Goal: Information Seeking & Learning: Learn about a topic

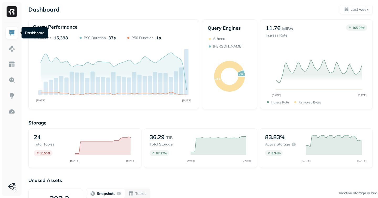
click at [11, 34] on img at bounding box center [11, 32] width 7 height 7
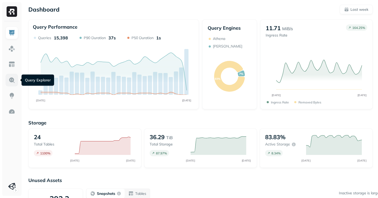
click at [14, 78] on img at bounding box center [11, 80] width 7 height 7
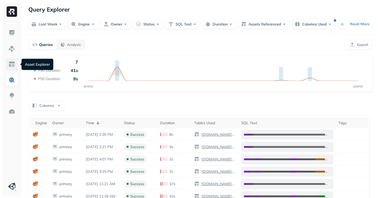
click at [11, 63] on img at bounding box center [11, 64] width 7 height 7
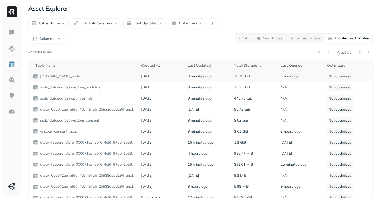
click at [50, 76] on p "wisdom.analytics_ssds" at bounding box center [59, 76] width 41 height 5
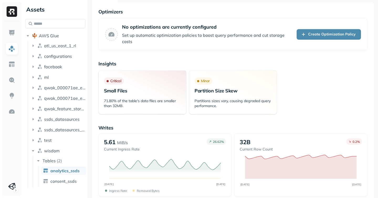
scroll to position [29, 0]
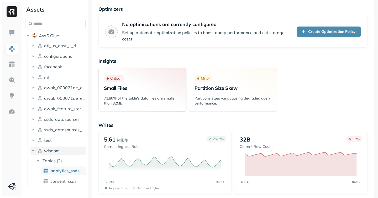
click at [33, 153] on icon "button" at bounding box center [32, 150] width 5 height 5
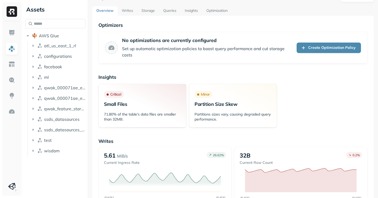
scroll to position [0, 0]
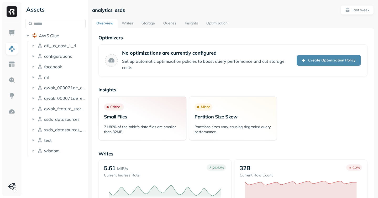
click at [129, 23] on link "Writes" at bounding box center [128, 23] width 20 height 9
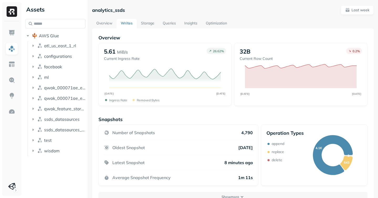
click at [148, 24] on link "Storage" at bounding box center [148, 23] width 22 height 9
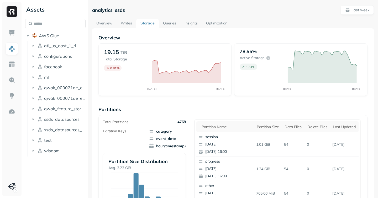
click at [101, 22] on link "Overview" at bounding box center [104, 23] width 24 height 9
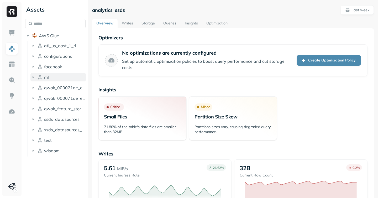
click at [34, 77] on icon "button" at bounding box center [32, 77] width 5 height 5
click at [47, 85] on span "Tables" at bounding box center [49, 87] width 13 height 5
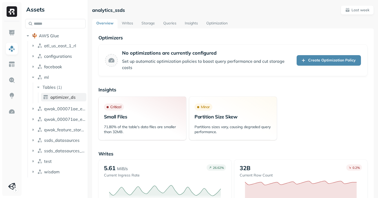
click at [59, 98] on span "optimizer_ds" at bounding box center [62, 97] width 25 height 5
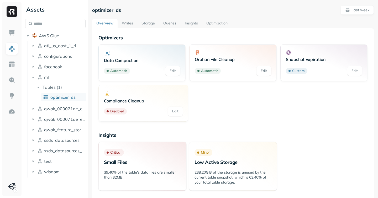
click at [124, 23] on link "Writes" at bounding box center [128, 23] width 20 height 9
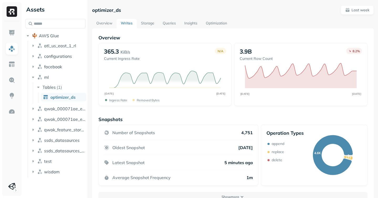
click at [142, 24] on link "Storage" at bounding box center [148, 23] width 22 height 9
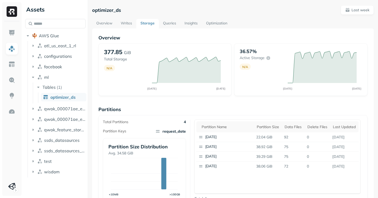
click at [167, 25] on link "Queries" at bounding box center [170, 23] width 22 height 9
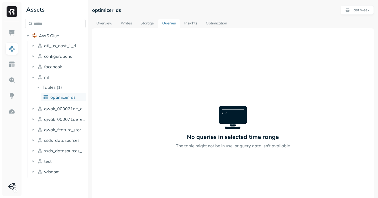
click at [144, 23] on link "Storage" at bounding box center [147, 23] width 22 height 9
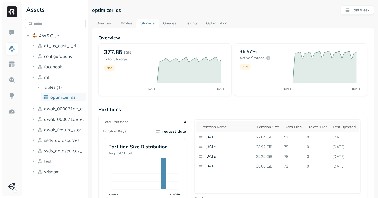
scroll to position [4, 0]
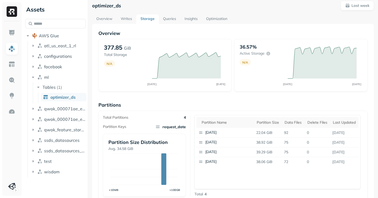
click at [166, 19] on link "Queries" at bounding box center [170, 18] width 22 height 9
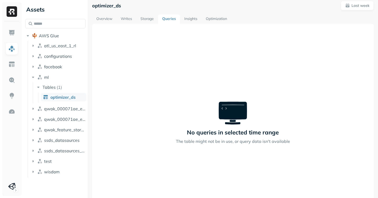
click at [185, 19] on link "Insights" at bounding box center [191, 18] width 22 height 9
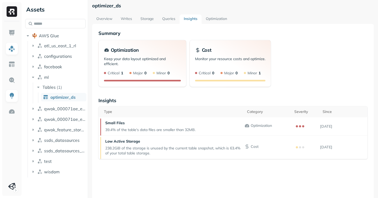
click at [211, 17] on link "Optimization" at bounding box center [217, 18] width 30 height 9
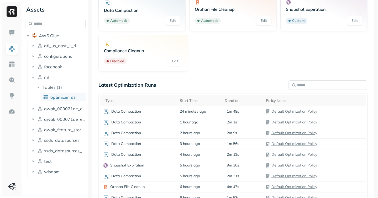
scroll to position [55, 0]
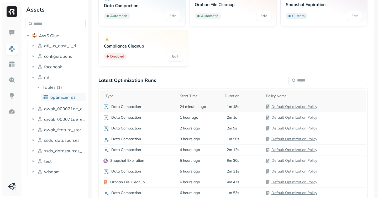
click at [126, 109] on div "Data Compaction" at bounding box center [139, 107] width 72 height 6
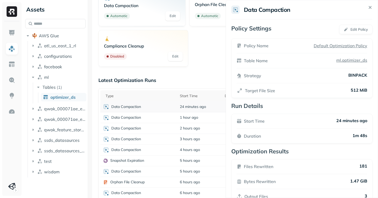
click at [126, 109] on html "Assets AWS Glue atl_us_east_1_rl configurations facebook ml Tables ( 1 ) optimi…" at bounding box center [189, 99] width 378 height 198
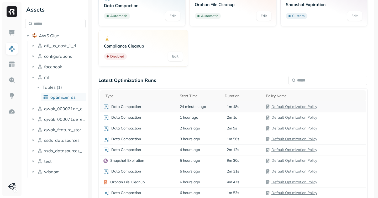
click at [125, 107] on p "Data Compaction" at bounding box center [126, 106] width 30 height 5
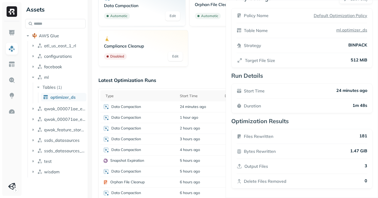
scroll to position [30, 0]
click at [165, 79] on html "Assets AWS Glue atl_us_east_1_rl configurations facebook ml Tables ( 1 ) optimi…" at bounding box center [189, 99] width 378 height 198
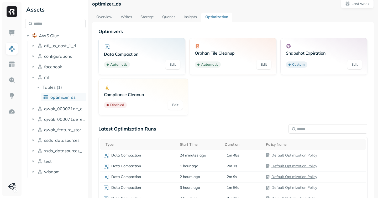
scroll to position [0, 0]
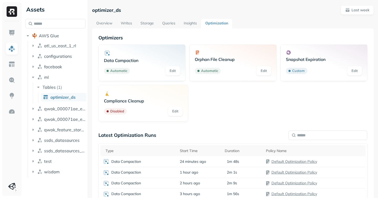
click at [188, 22] on link "Insights" at bounding box center [191, 23] width 22 height 9
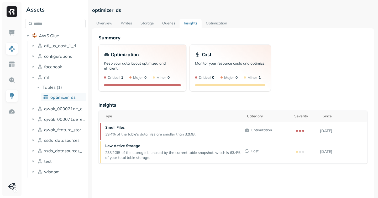
click at [104, 25] on link "Overview" at bounding box center [104, 23] width 24 height 9
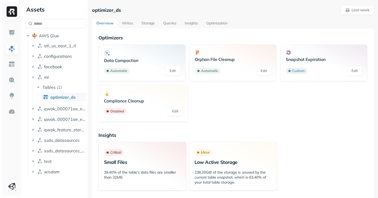
click at [127, 22] on link "Writes" at bounding box center [128, 23] width 20 height 9
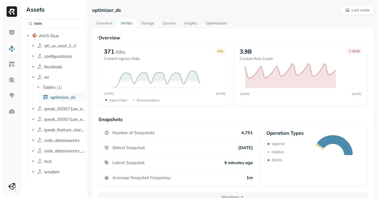
click at [148, 24] on link "Storage" at bounding box center [148, 23] width 22 height 9
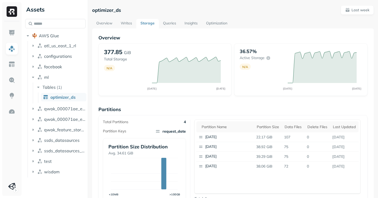
click at [171, 24] on link "Queries" at bounding box center [170, 23] width 22 height 9
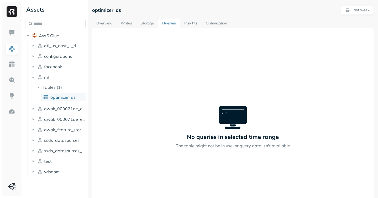
click at [200, 23] on link "Insights" at bounding box center [191, 23] width 22 height 9
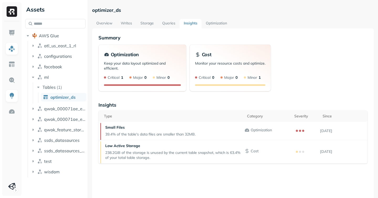
click at [210, 22] on link "Optimization" at bounding box center [217, 23] width 30 height 9
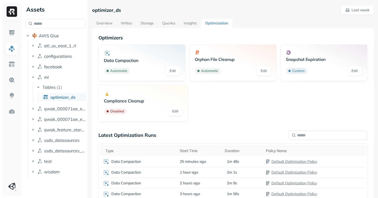
click at [103, 23] on link "Overview" at bounding box center [104, 23] width 24 height 9
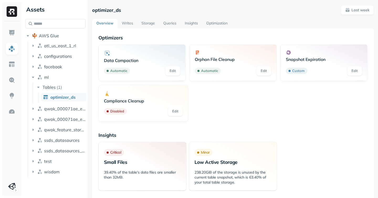
click at [305, 117] on div "Data Compaction Automatic Edit Orphan File Cleanup Automatic Edit Snapshot Expi…" at bounding box center [233, 82] width 269 height 77
